Goal: Navigation & Orientation: Find specific page/section

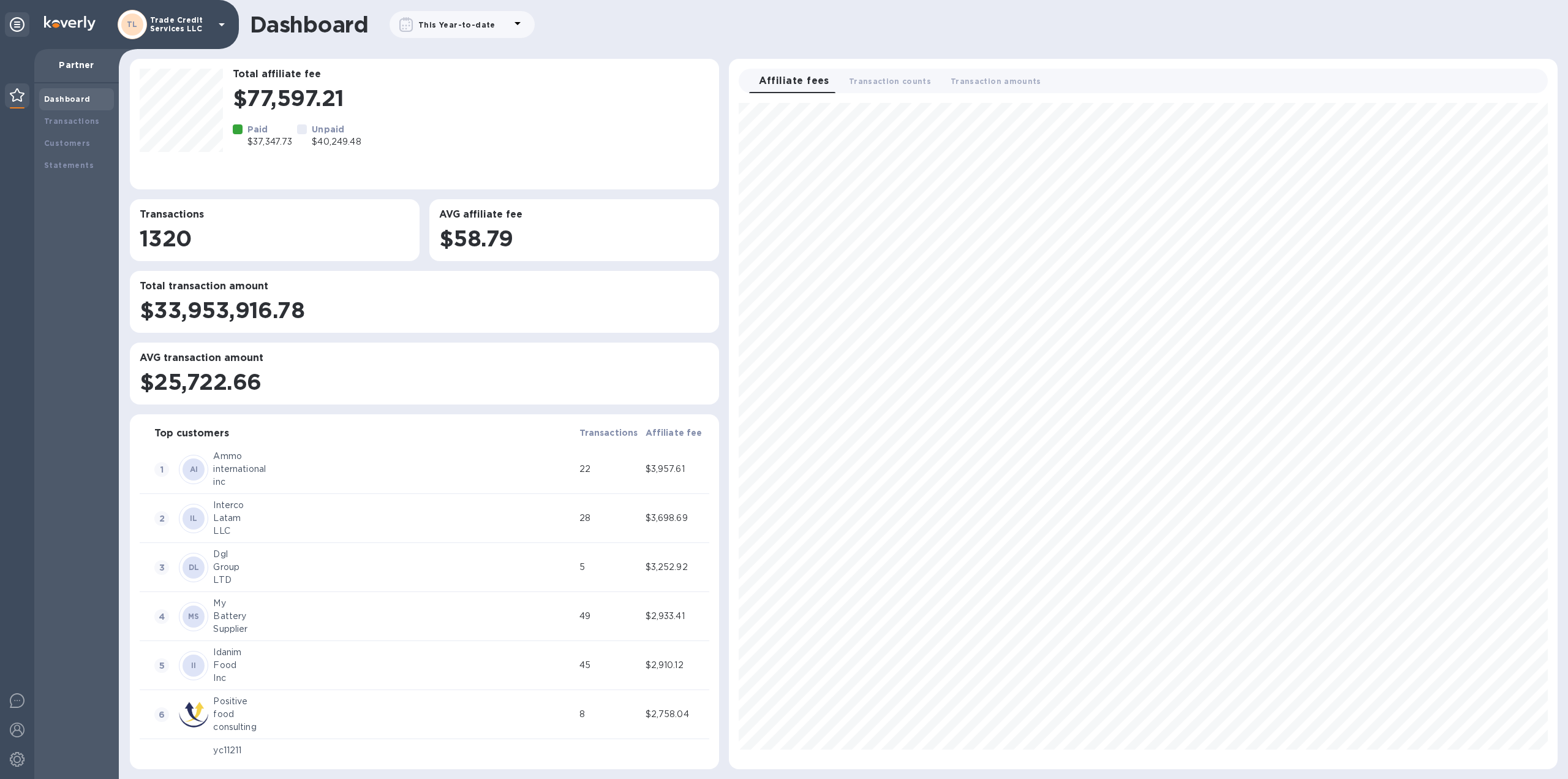
scroll to position [656, 818]
click at [66, 113] on div "Transactions" at bounding box center [76, 121] width 75 height 22
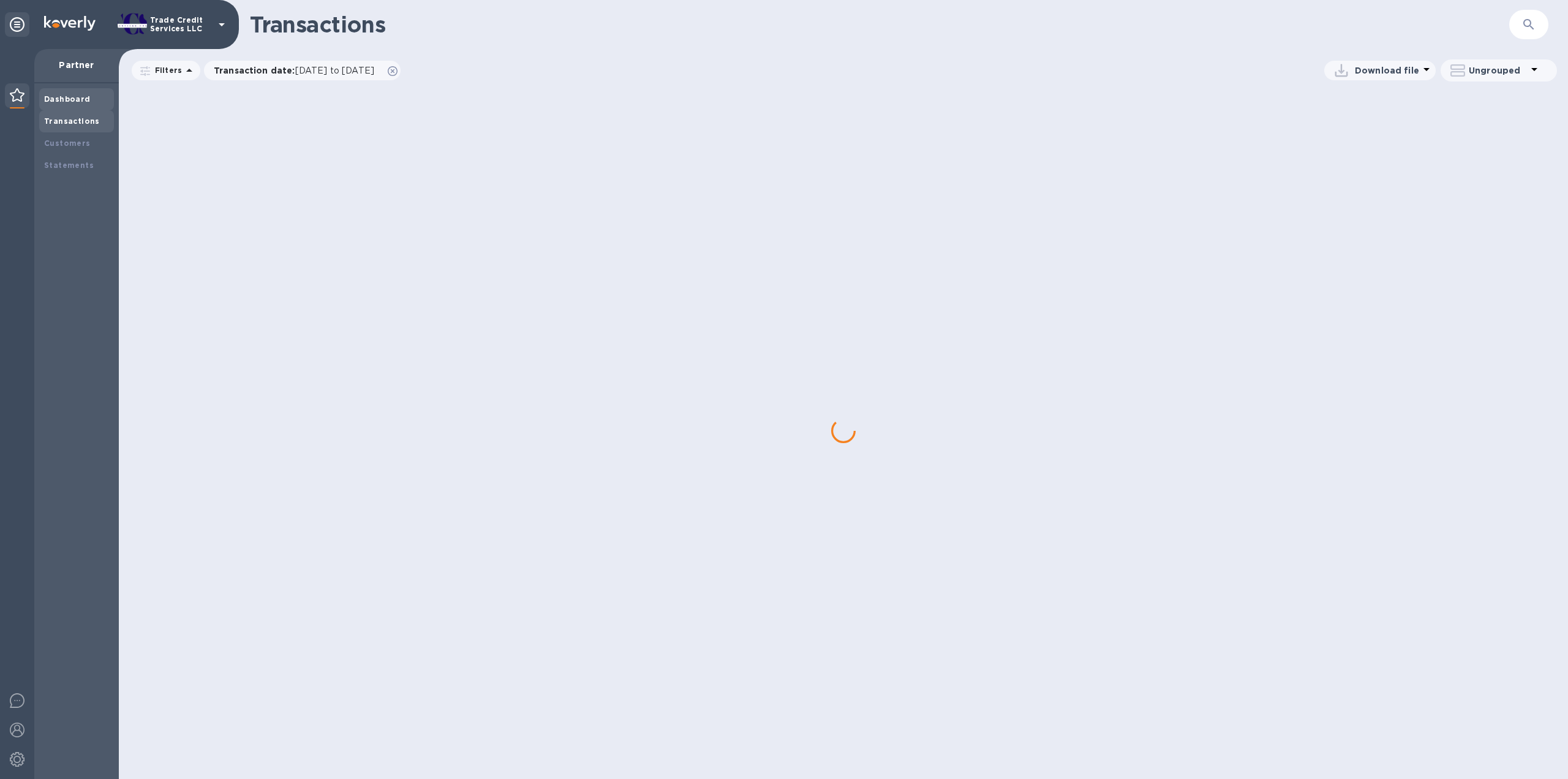
click at [67, 97] on b "Dashboard" at bounding box center [67, 99] width 46 height 9
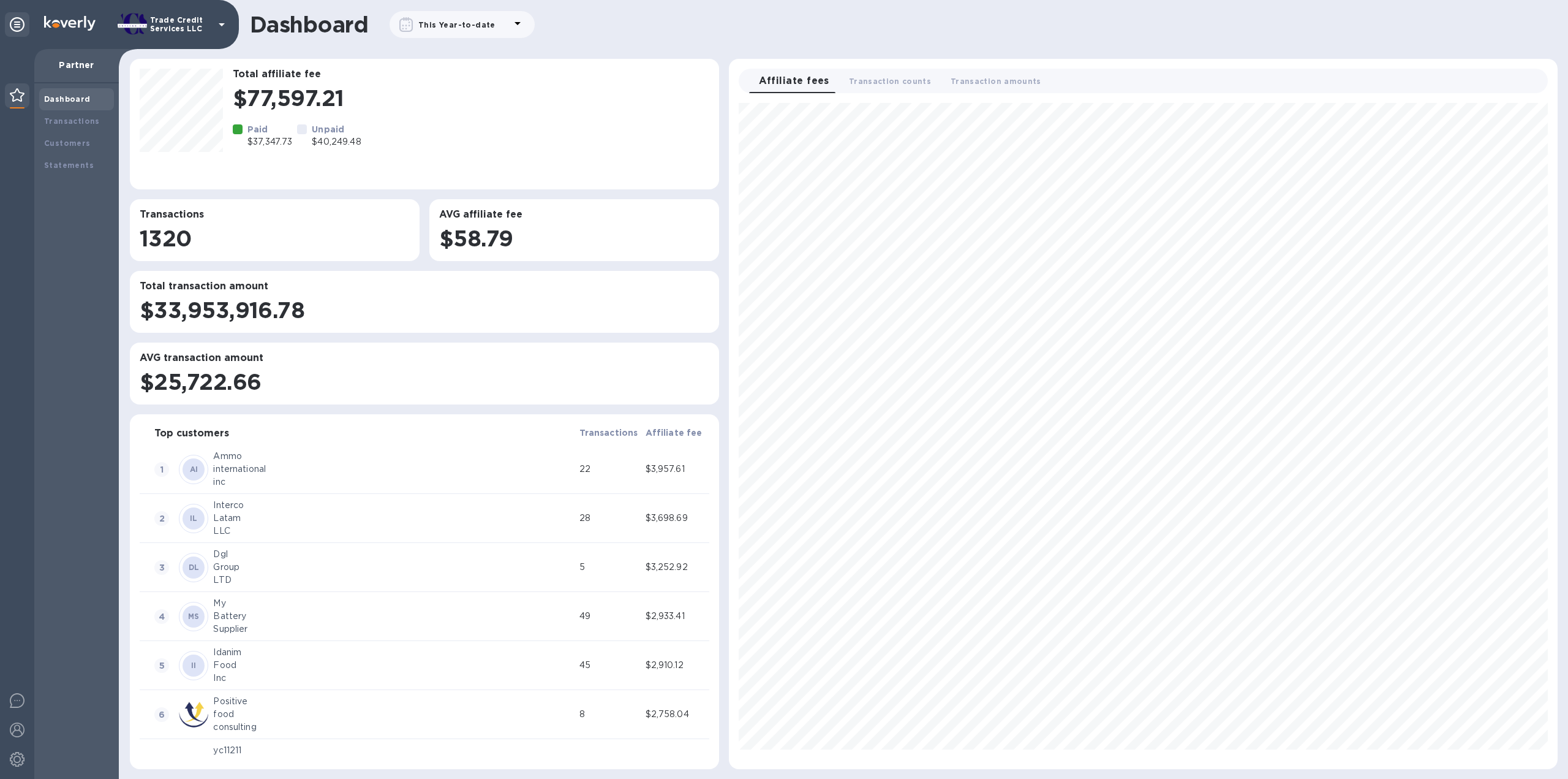
scroll to position [656, 818]
